Goal: Check status

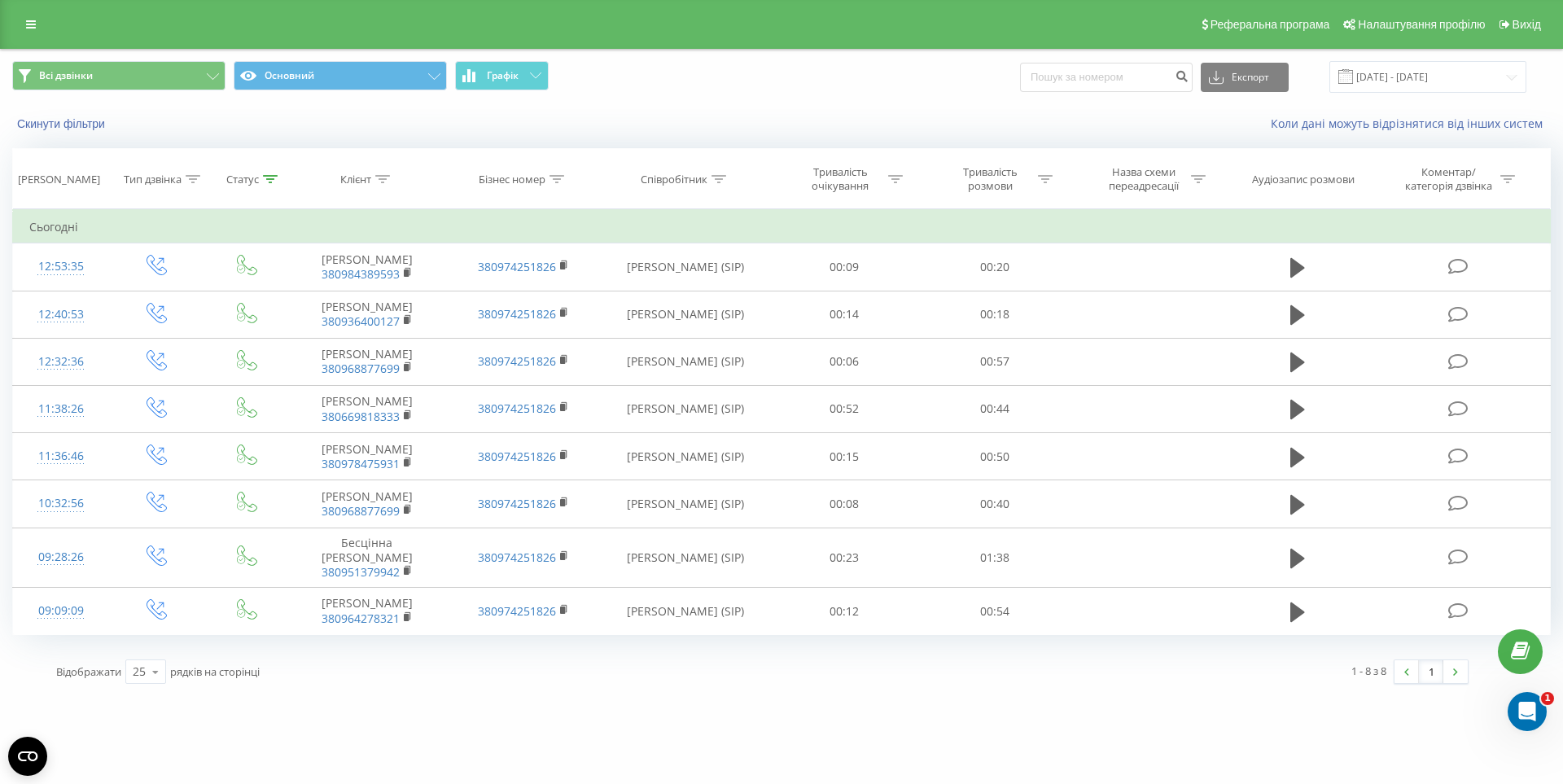
drag, startPoint x: 837, startPoint y: 88, endPoint x: 832, endPoint y: 104, distance: 16.8
click at [832, 104] on div "Скинути фільтри Коли дані можуть відрізнятися вiд інших систем" at bounding box center [781, 124] width 1561 height 39
